Goal: Find specific page/section: Find specific page/section

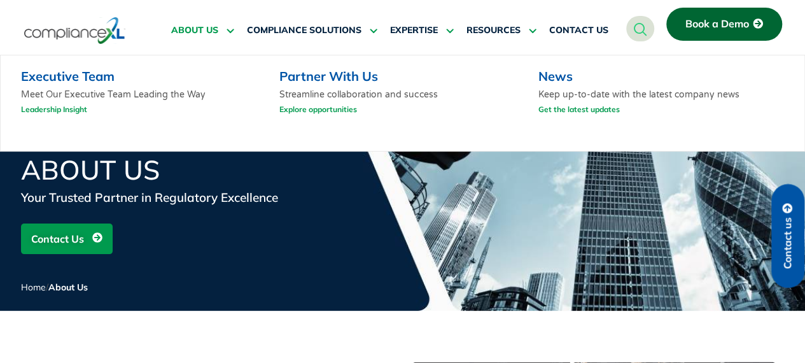
click at [93, 73] on link "Executive Team" at bounding box center [68, 76] width 94 height 16
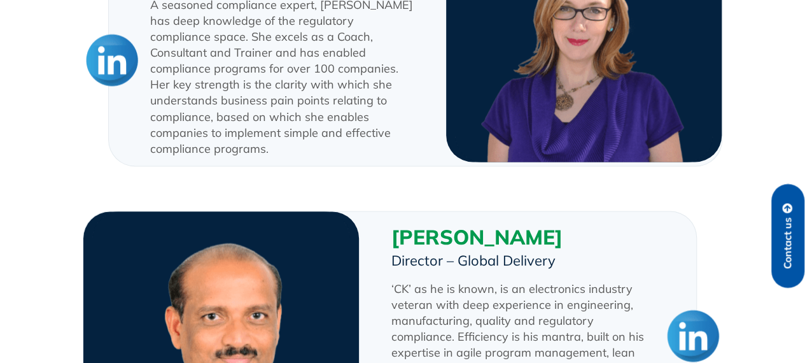
scroll to position [1822, 0]
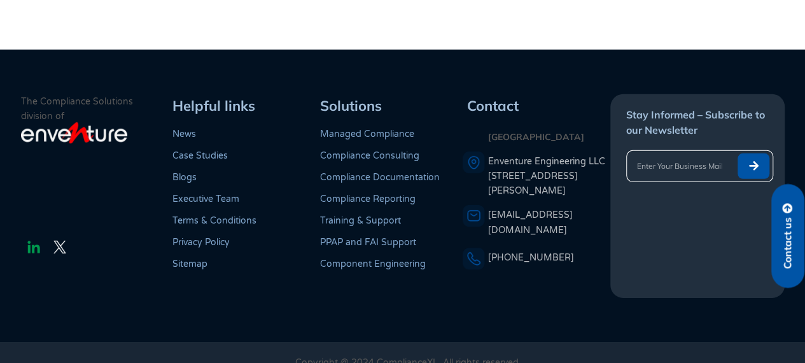
click at [33, 239] on img at bounding box center [33, 246] width 15 height 15
